Goal: Complete application form

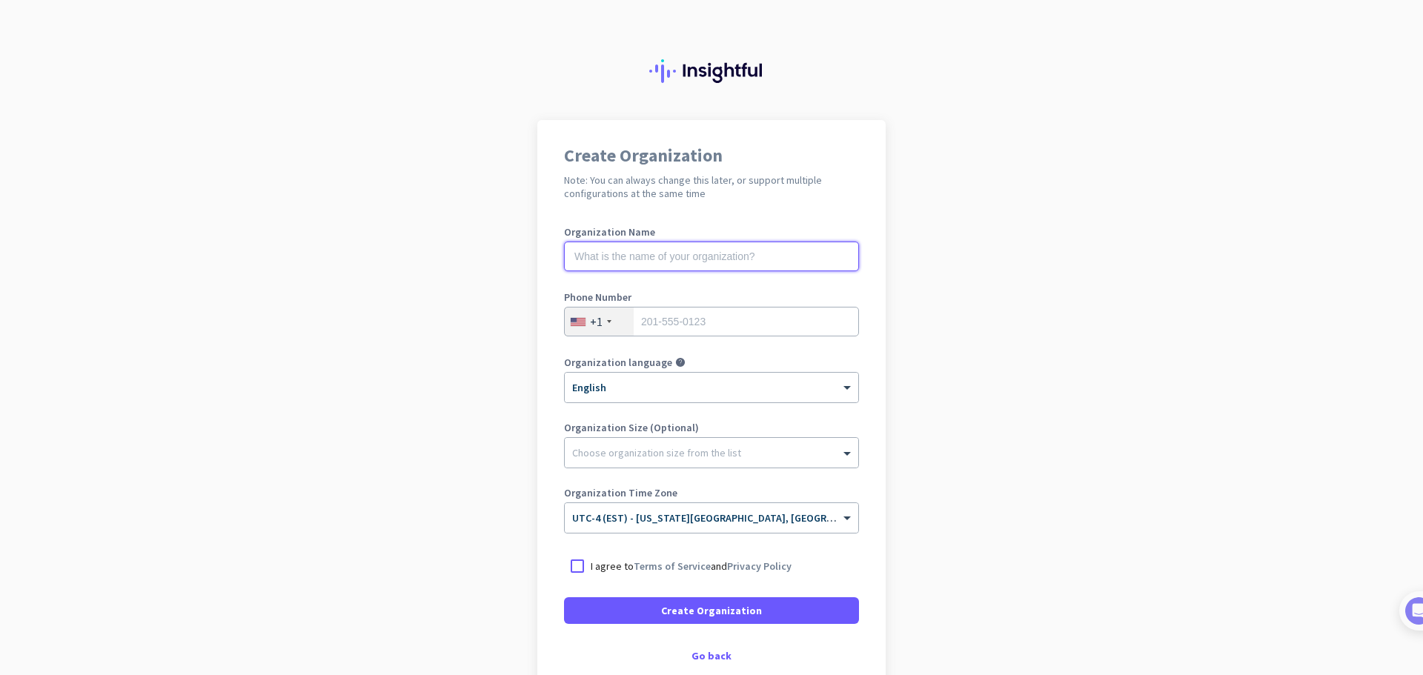
click at [632, 257] on input "text" at bounding box center [711, 257] width 295 height 30
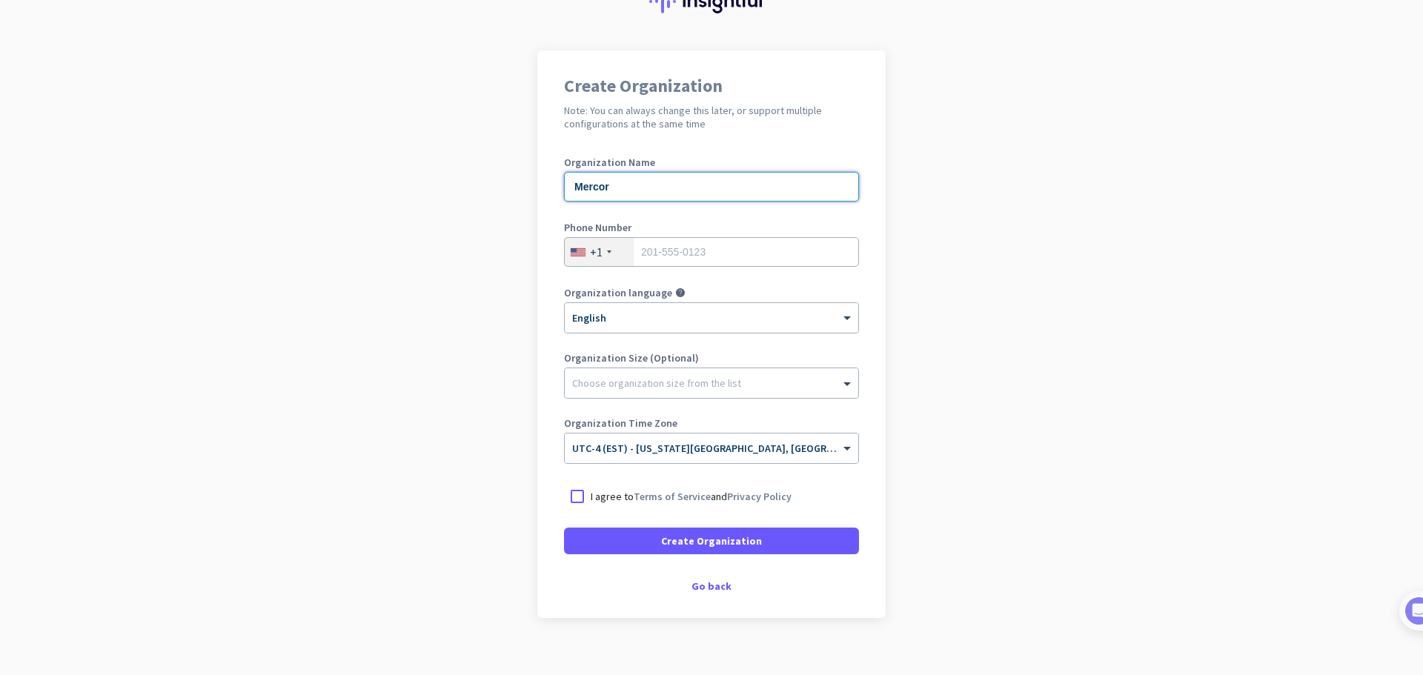
scroll to position [74, 0]
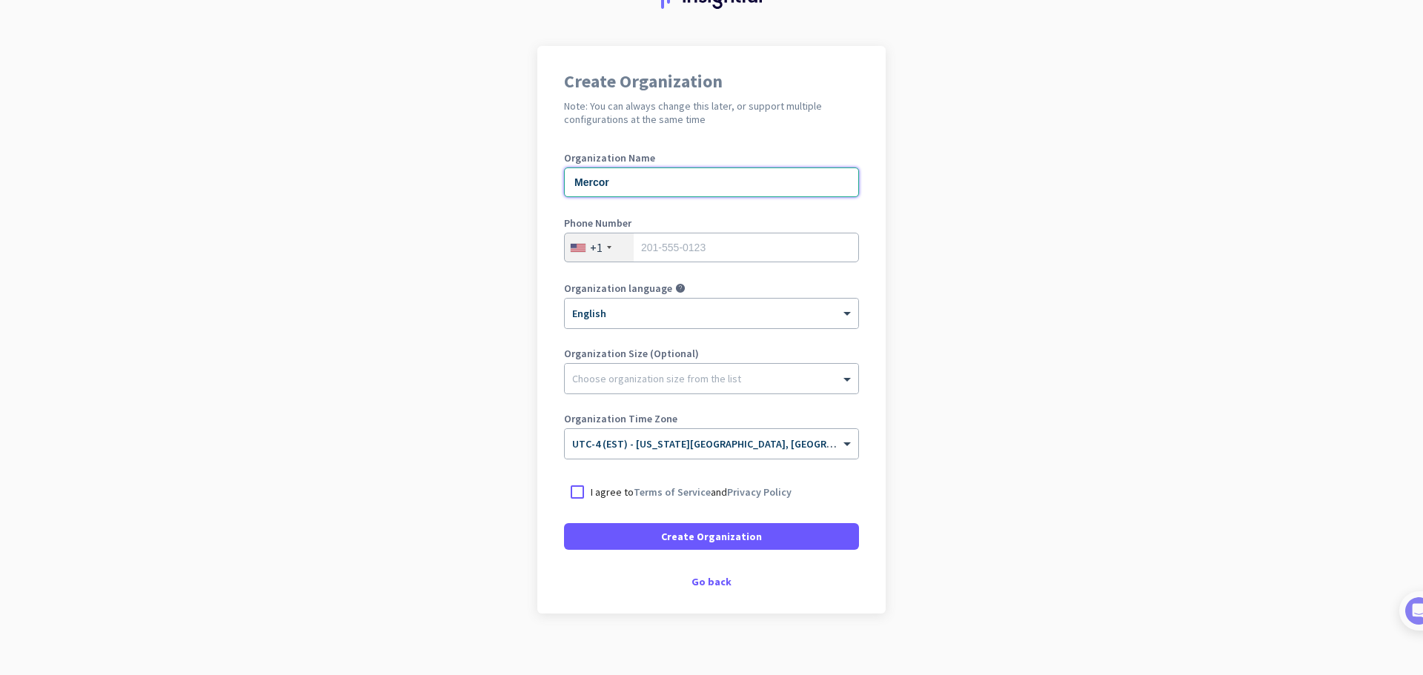
type input "Mercor"
click at [718, 239] on input "tel" at bounding box center [711, 248] width 295 height 30
type input "4435543455"
click at [647, 386] on div "Choose organization size from the list" at bounding box center [712, 379] width 294 height 30
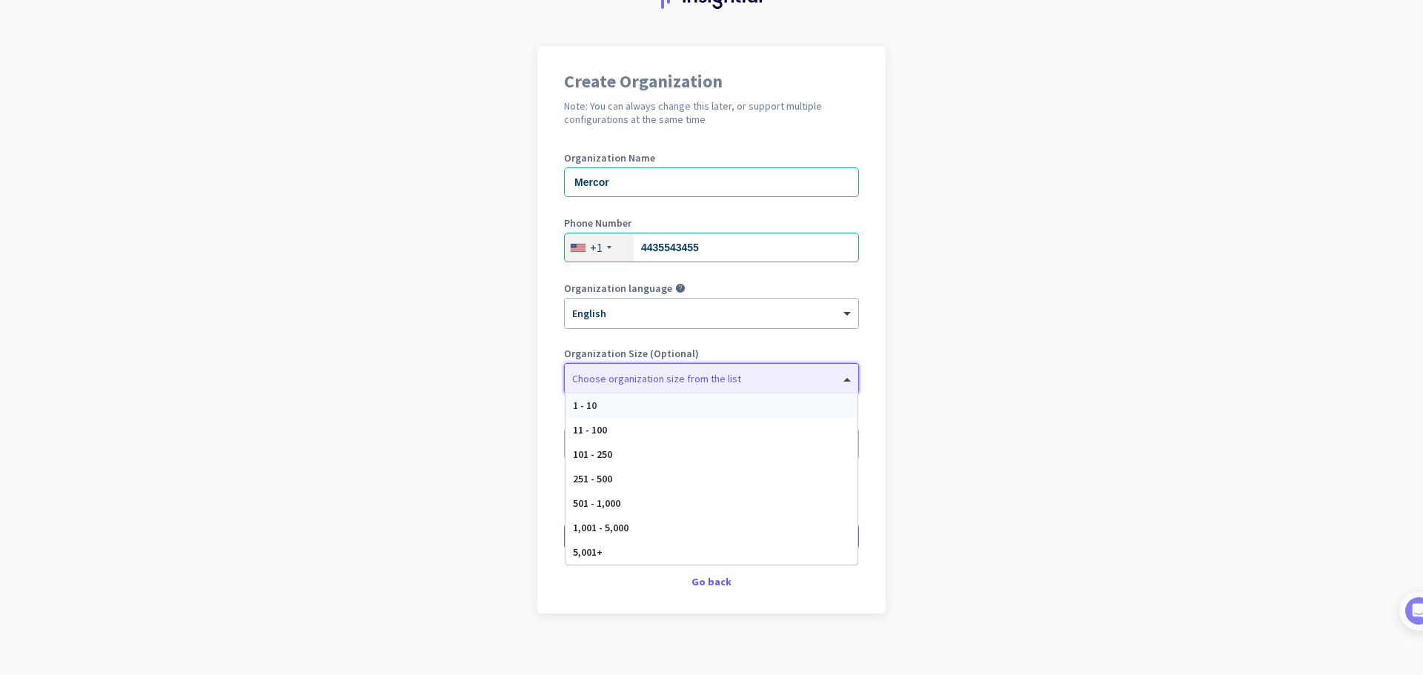
click at [328, 356] on app-onboarding-organization "Create Organization Note: You can always change this later, or support multiple…" at bounding box center [711, 367] width 1423 height 642
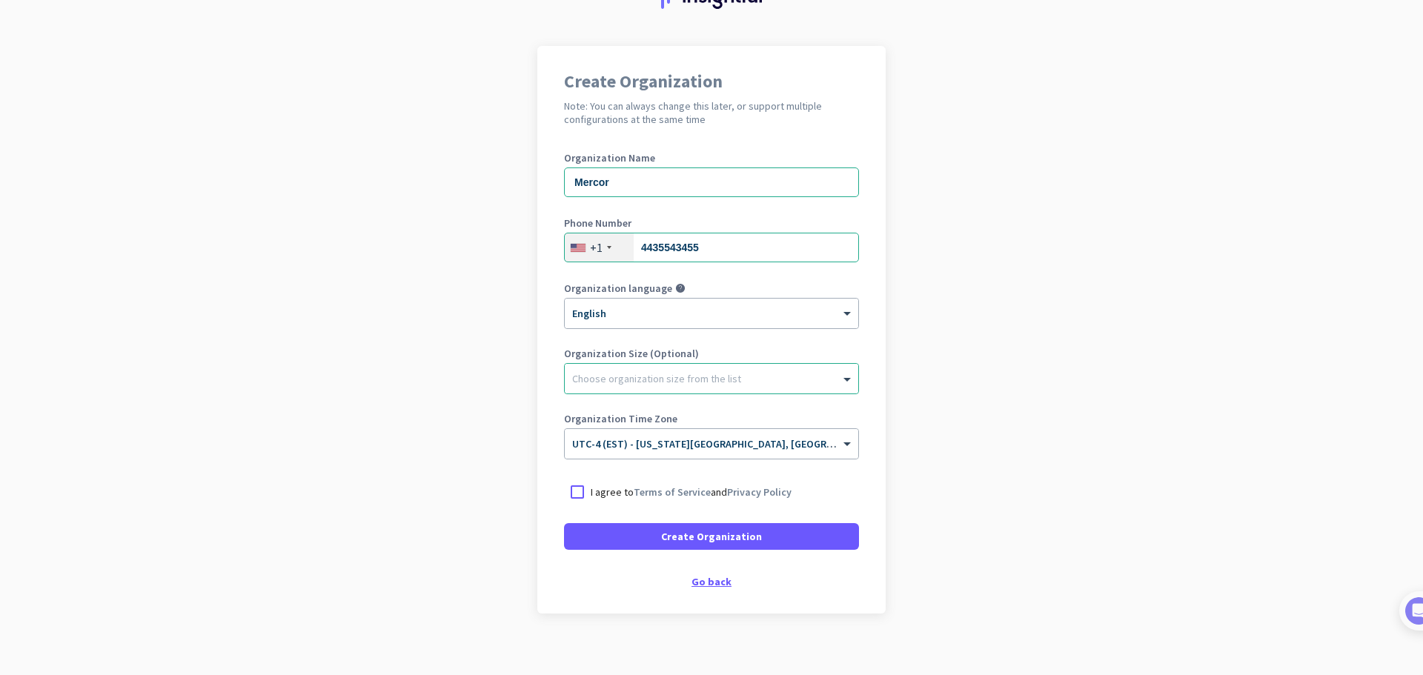
click at [700, 583] on div "Go back" at bounding box center [711, 582] width 295 height 10
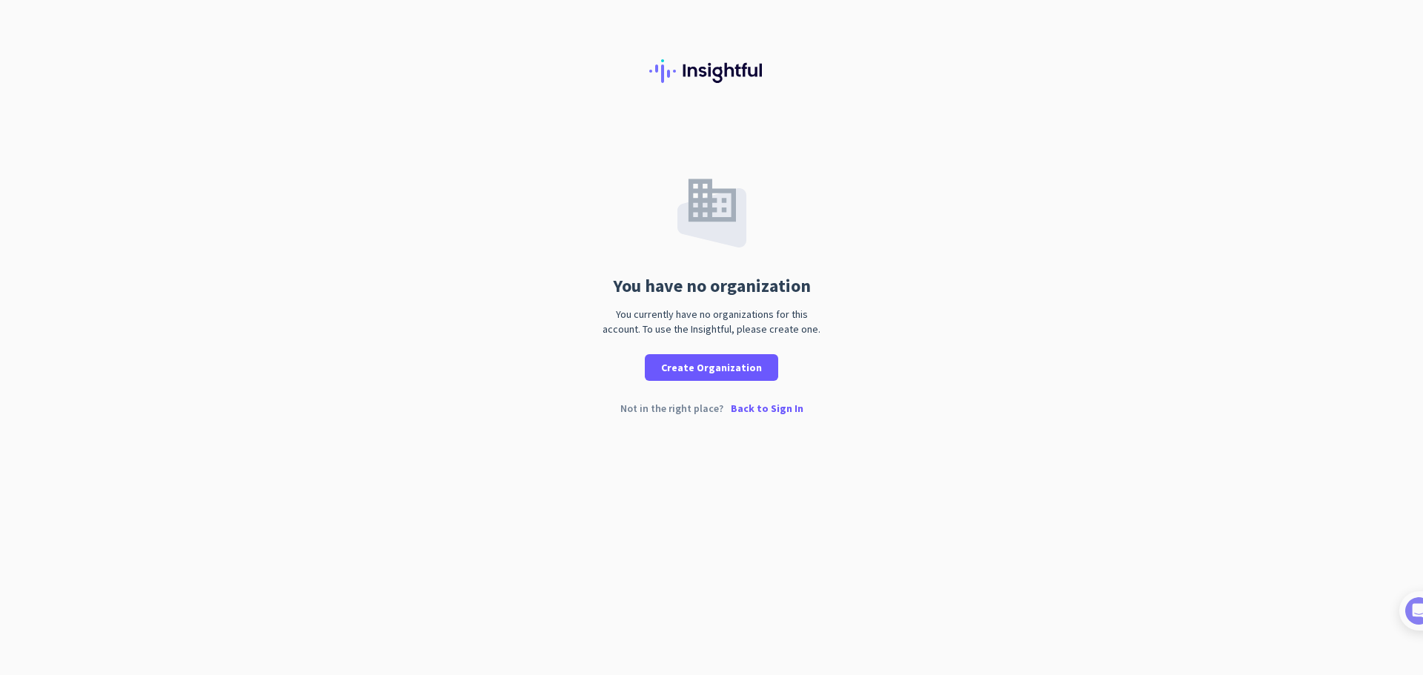
click at [763, 404] on p "Back to Sign In" at bounding box center [767, 408] width 73 height 10
